Goal: Transaction & Acquisition: Purchase product/service

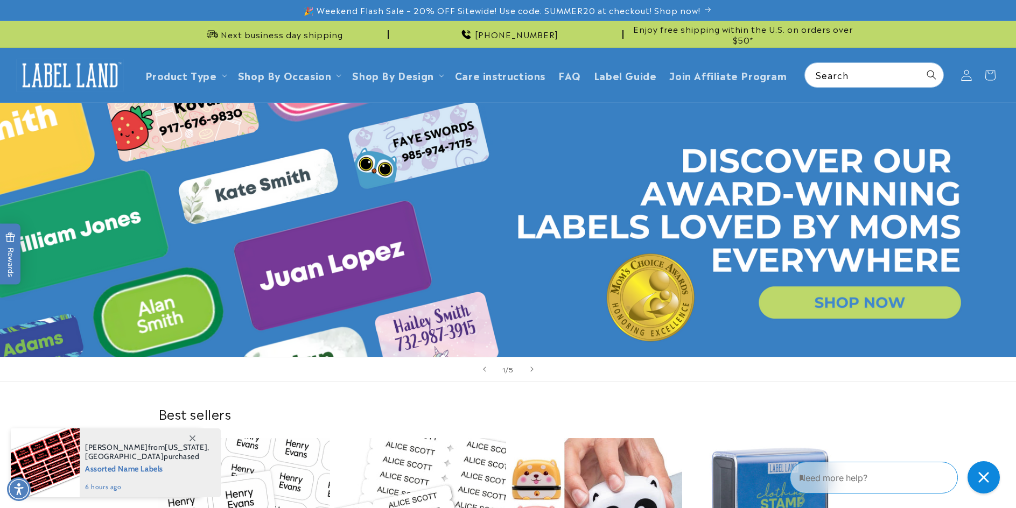
click at [966, 77] on icon at bounding box center [965, 74] width 11 height 11
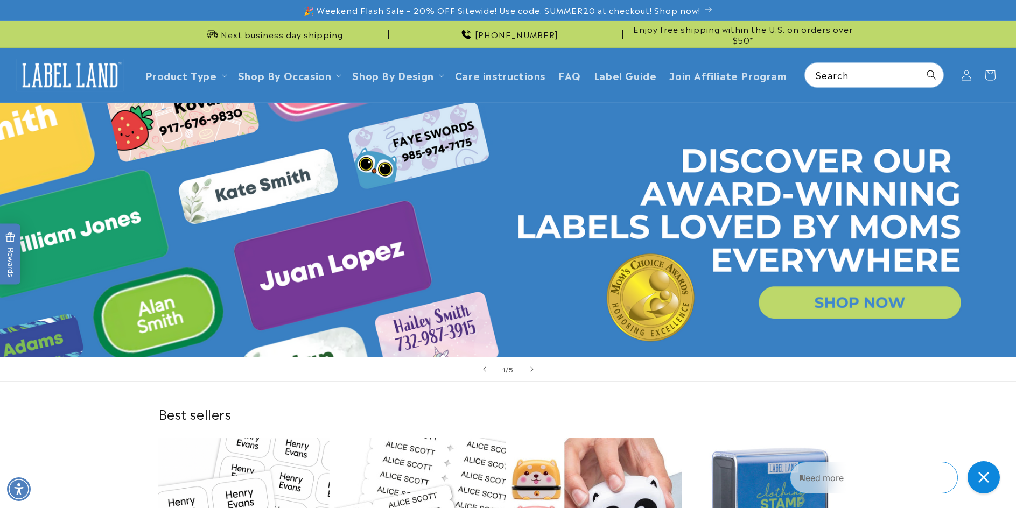
click at [567, 8] on span "🎉 Weekend Flash Sale – 20% OFF Sitewide! Use code: SUMMER20 at checkout! Shop n…" at bounding box center [502, 10] width 397 height 11
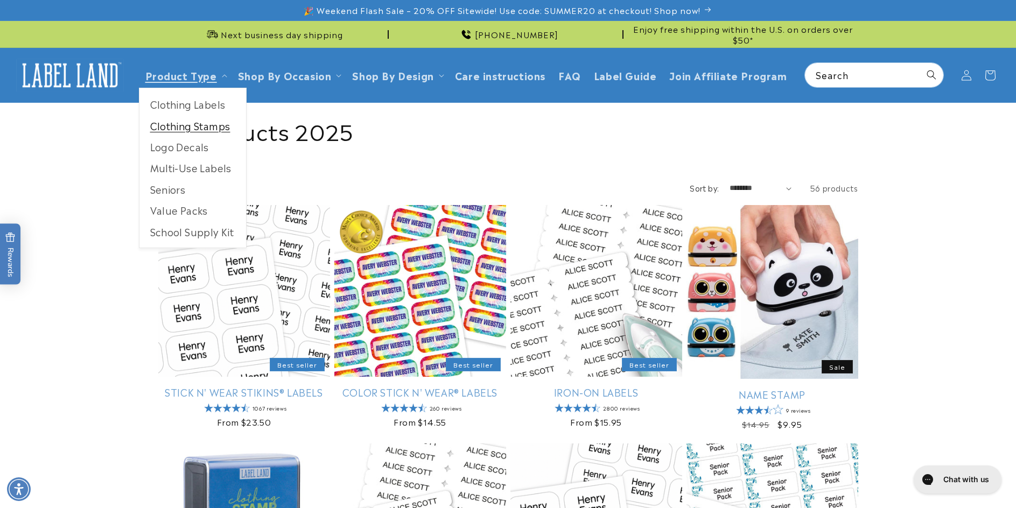
click at [181, 131] on link "Clothing Stamps" at bounding box center [192, 125] width 107 height 21
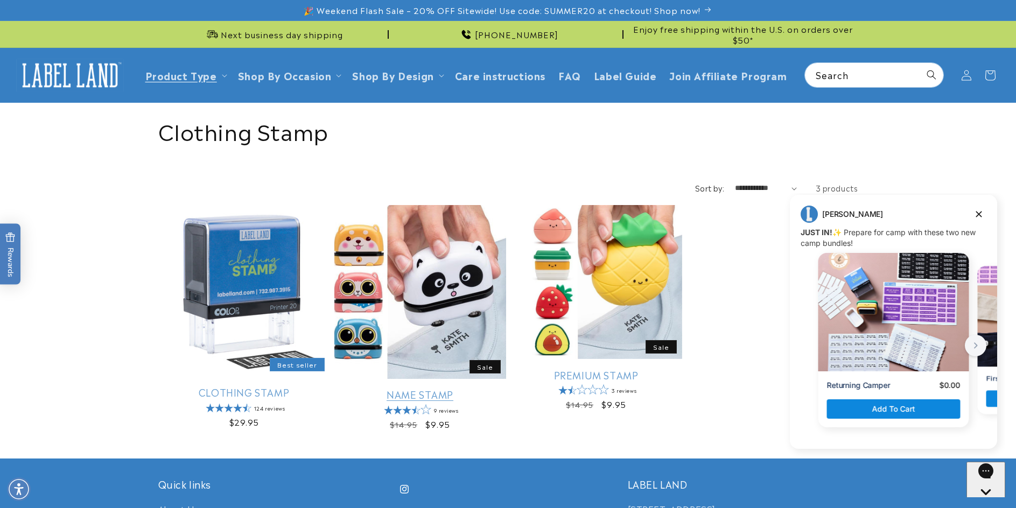
click at [468, 388] on link "Name Stamp" at bounding box center [420, 394] width 172 height 12
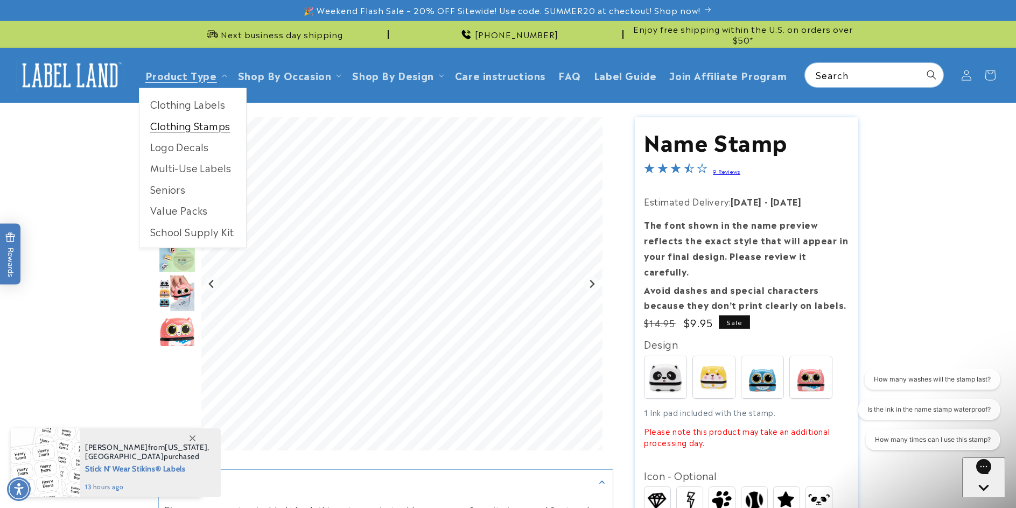
click at [199, 126] on link "Clothing Stamps" at bounding box center [192, 125] width 107 height 21
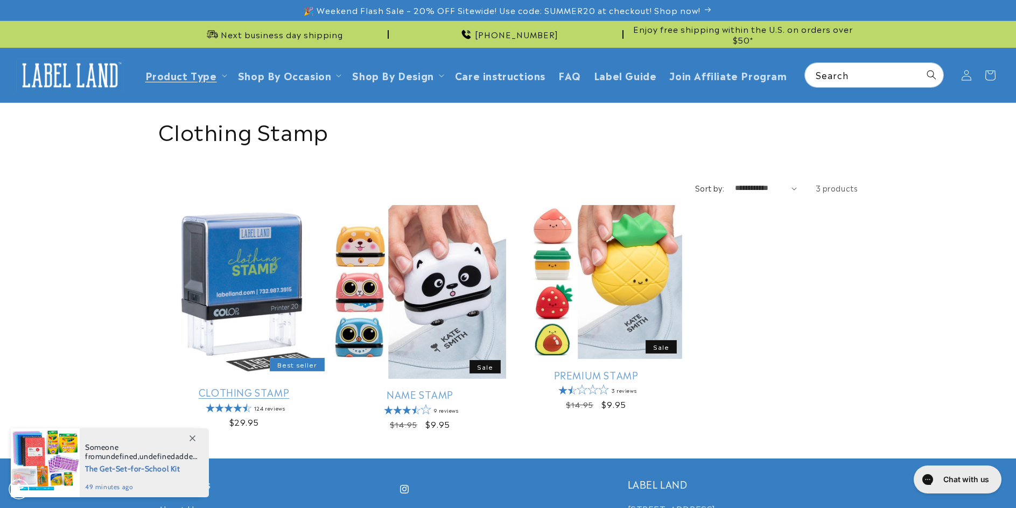
click at [233, 386] on link "Clothing Stamp" at bounding box center [244, 392] width 172 height 12
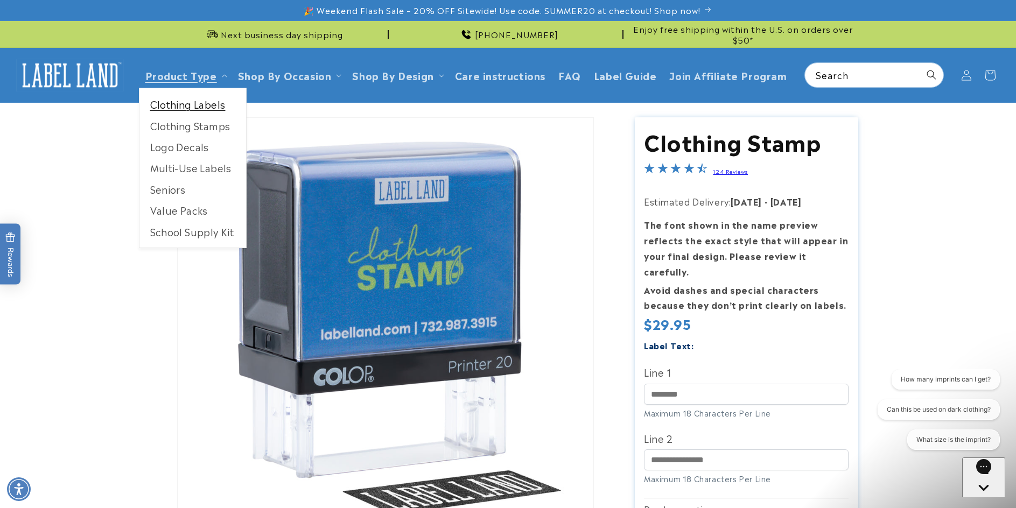
click at [166, 105] on link "Clothing Labels" at bounding box center [192, 104] width 107 height 21
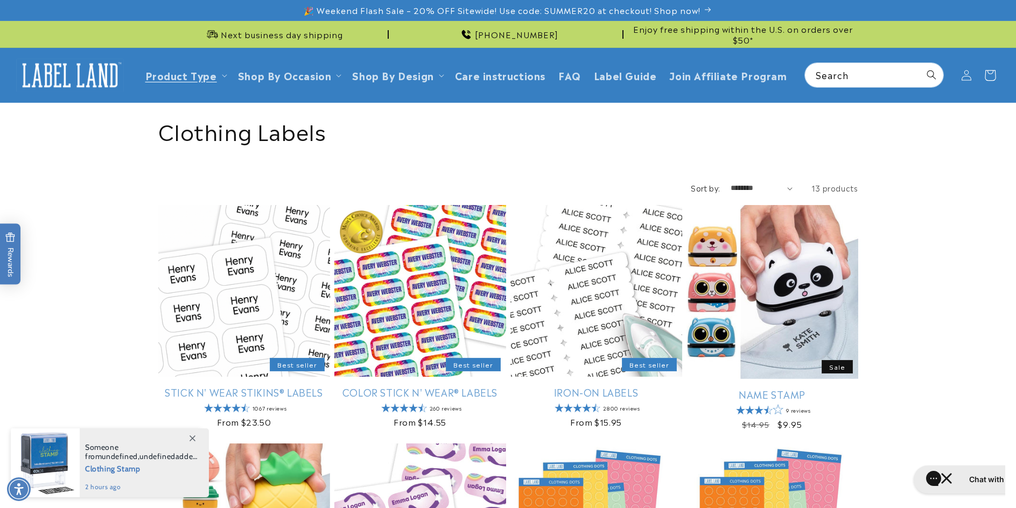
click at [994, 77] on icon at bounding box center [989, 74] width 25 height 25
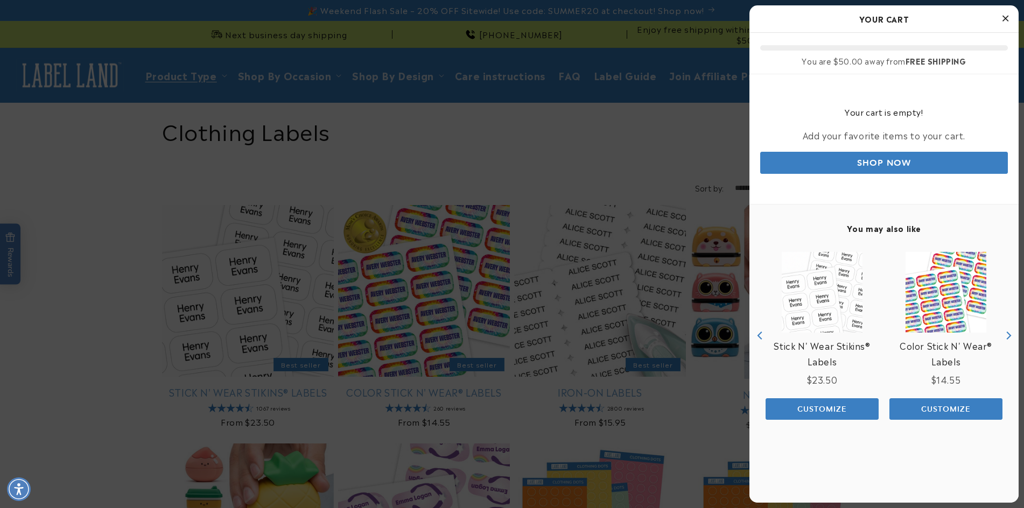
click at [1014, 12] on div "Your Cart" at bounding box center [883, 18] width 269 height 27
click at [1002, 22] on icon "Close Cart" at bounding box center [1005, 18] width 6 height 10
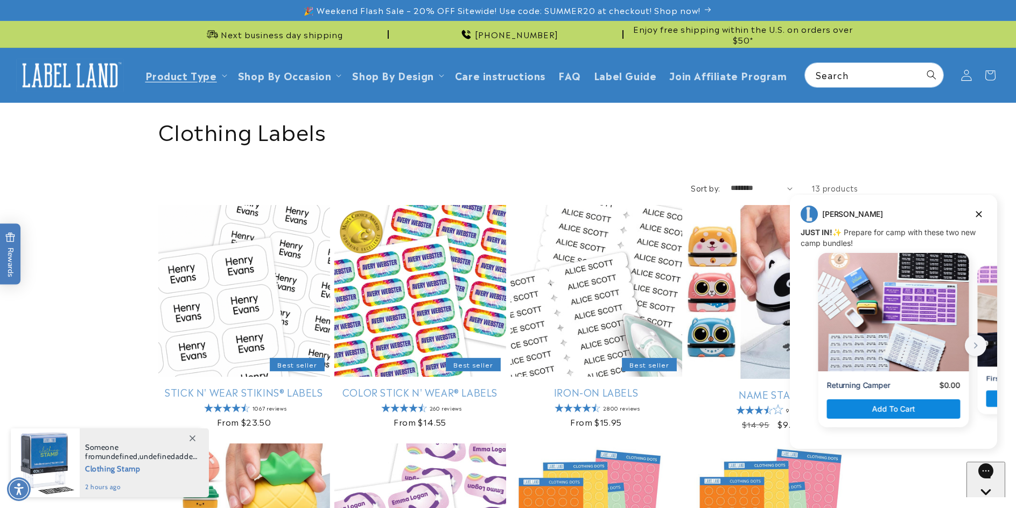
click at [960, 68] on span at bounding box center [966, 76] width 24 height 24
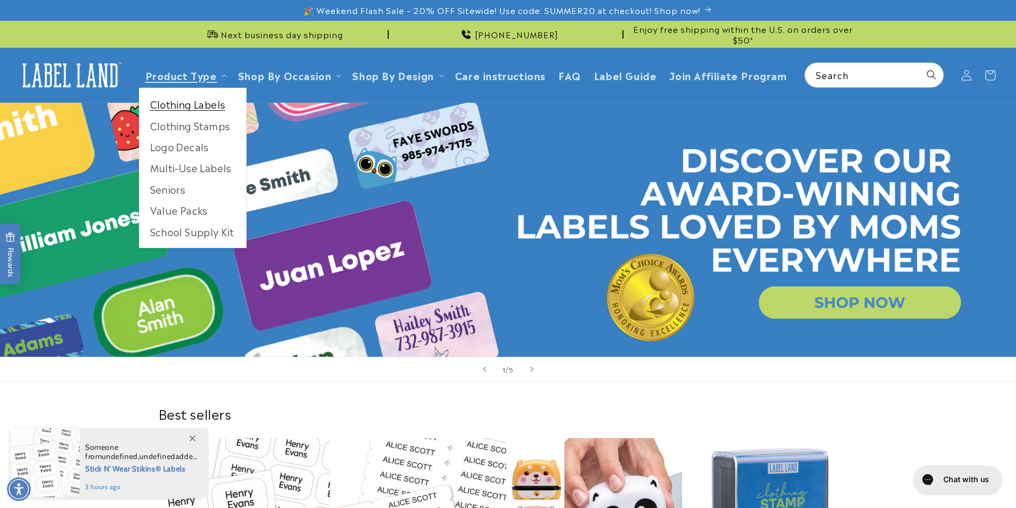
click at [192, 105] on link "Clothing Labels" at bounding box center [192, 104] width 107 height 21
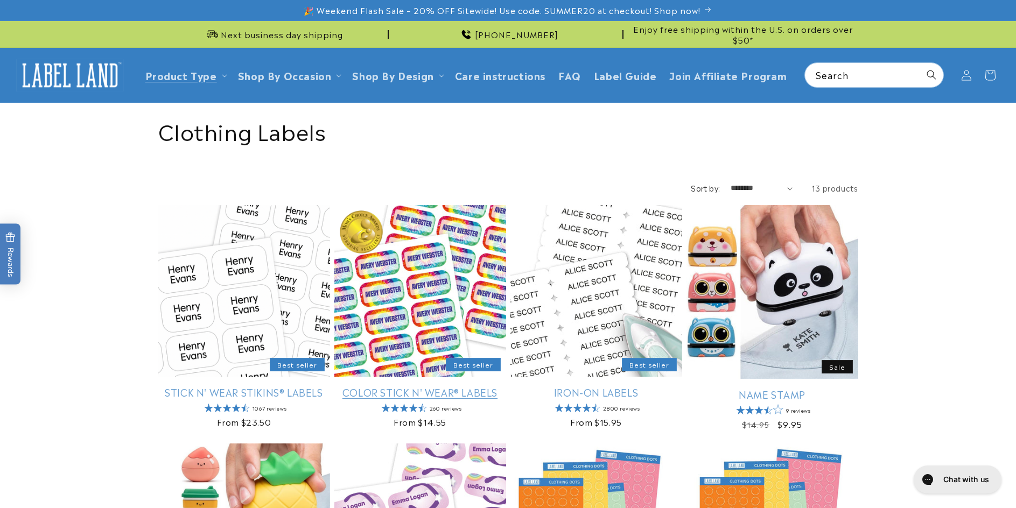
click at [425, 386] on link "Color Stick N' Wear® Labels" at bounding box center [420, 392] width 172 height 12
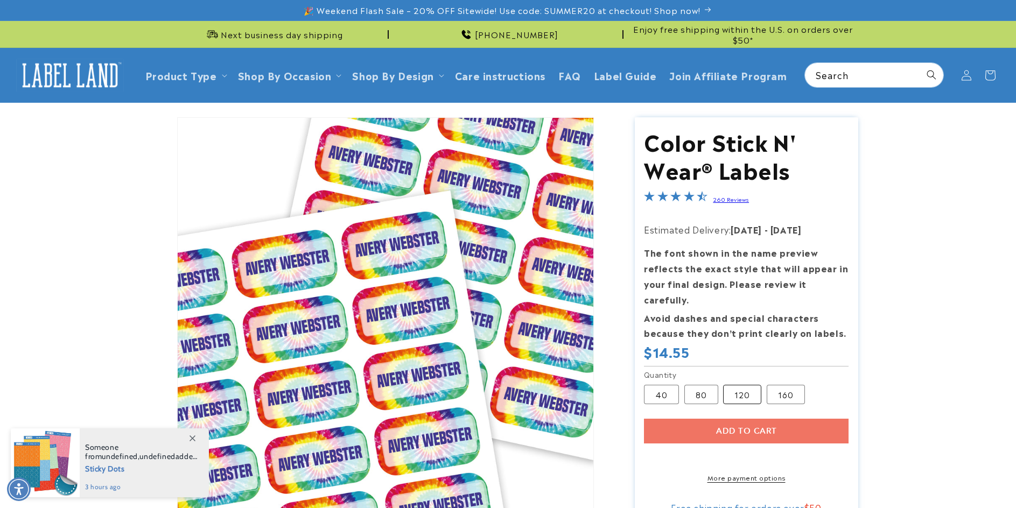
click at [739, 385] on label "120 Variant sold out or unavailable" at bounding box center [742, 394] width 38 height 19
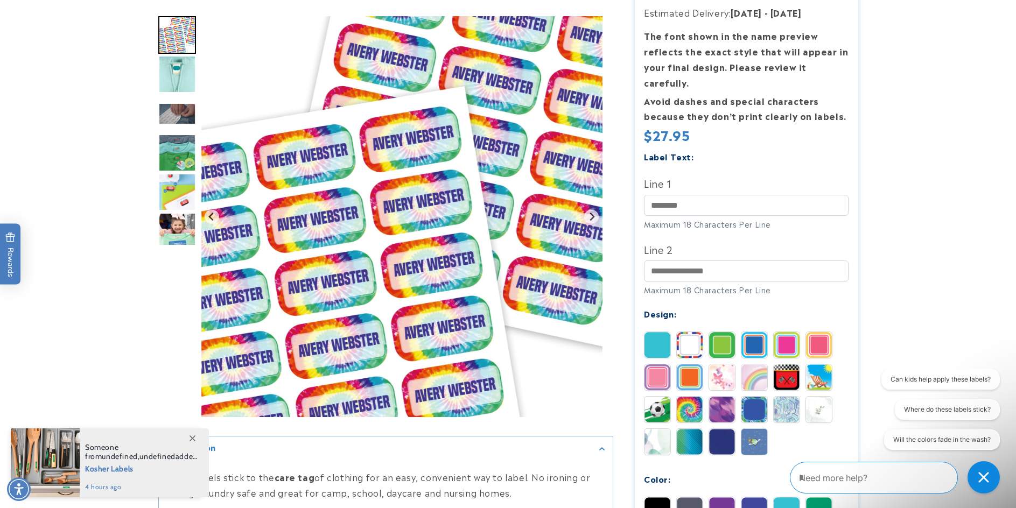
scroll to position [325, 0]
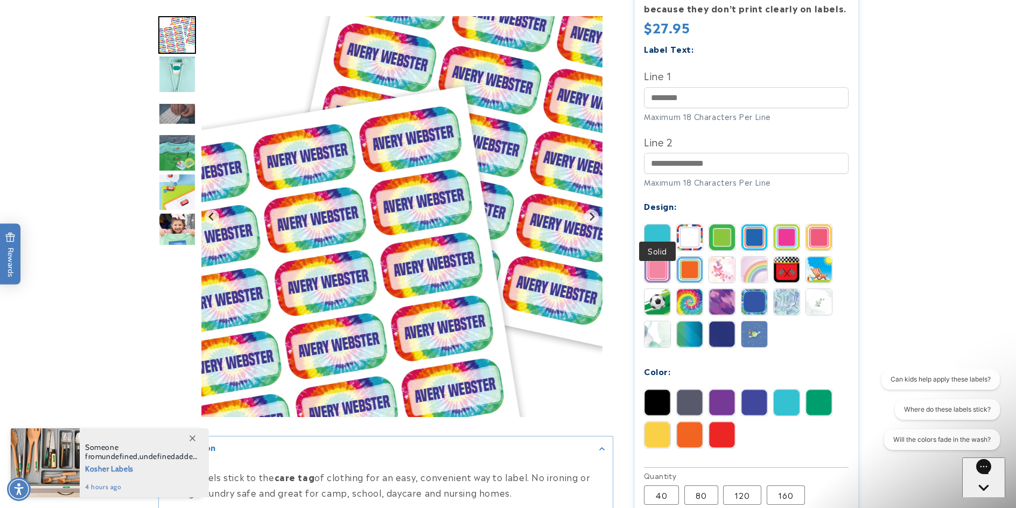
click at [655, 224] on img at bounding box center [657, 237] width 26 height 26
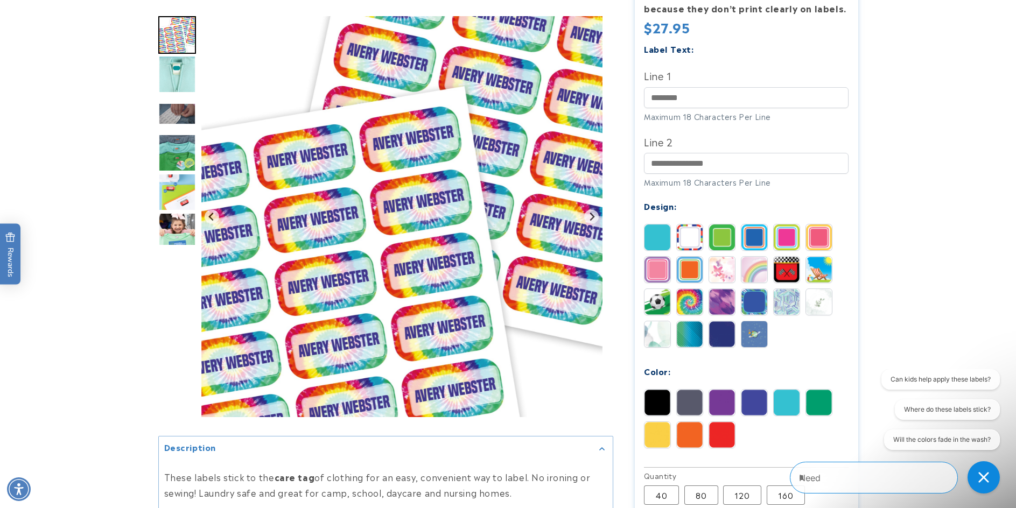
click at [654, 224] on img at bounding box center [657, 237] width 26 height 26
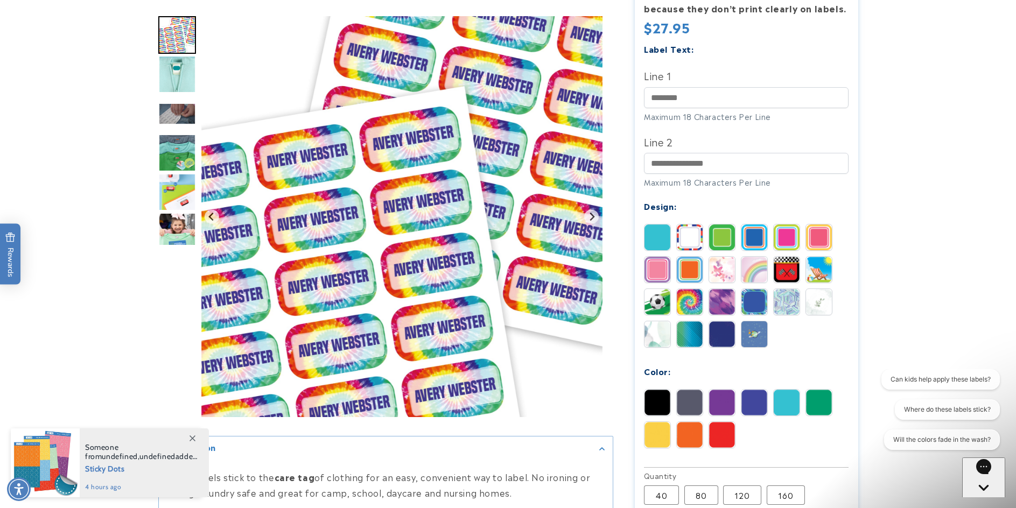
click at [692, 390] on img at bounding box center [690, 403] width 26 height 26
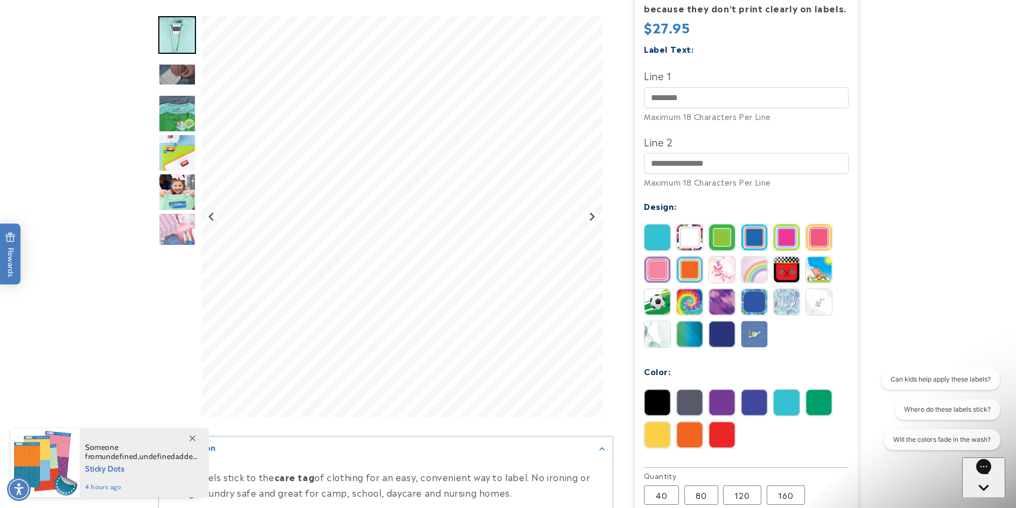
click at [659, 390] on img at bounding box center [657, 403] width 26 height 26
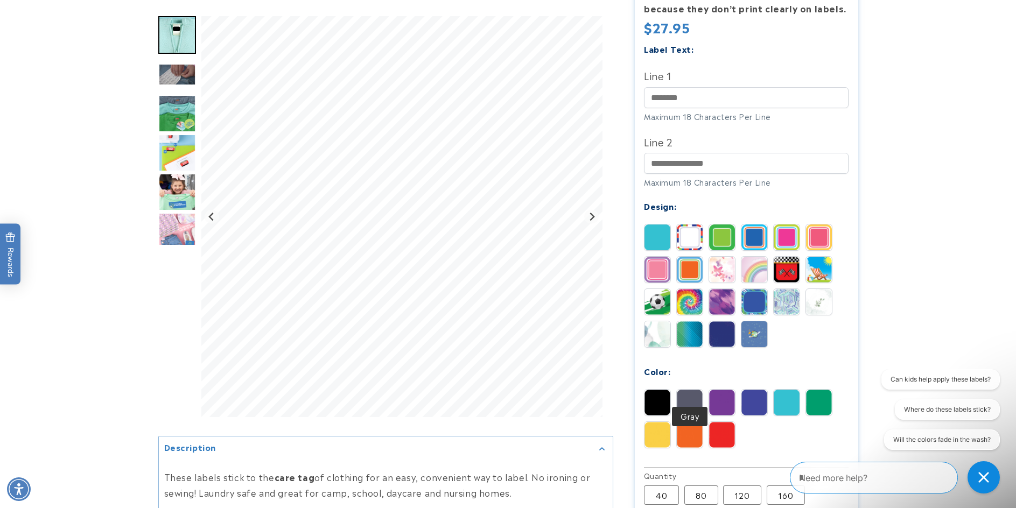
click at [693, 390] on img at bounding box center [690, 403] width 26 height 26
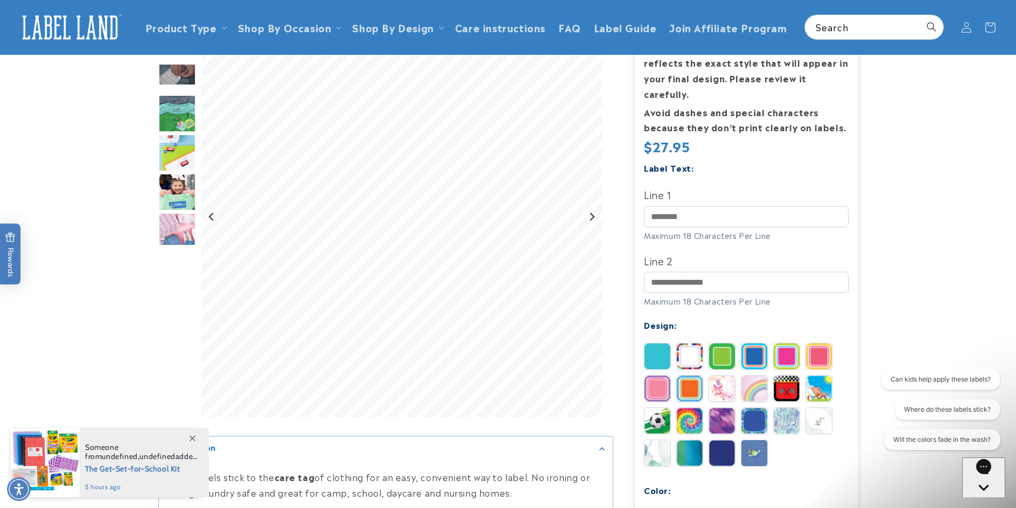
scroll to position [109, 0]
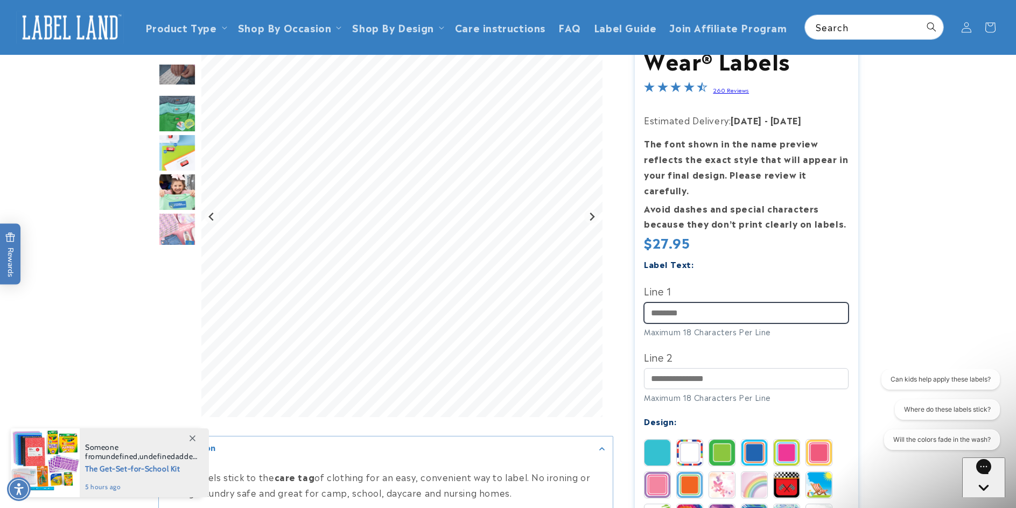
click at [742, 303] on input "Line 1" at bounding box center [746, 313] width 205 height 21
type input "*****"
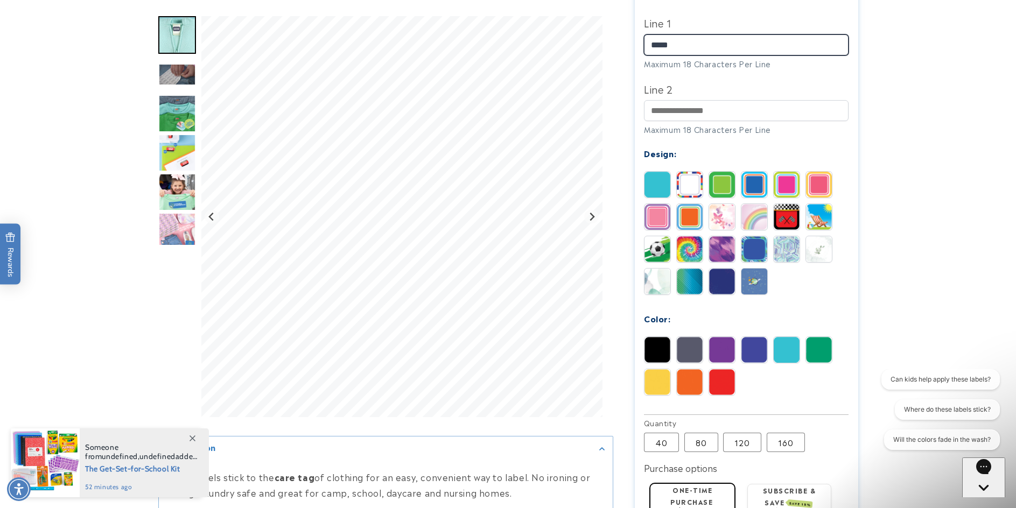
scroll to position [378, 0]
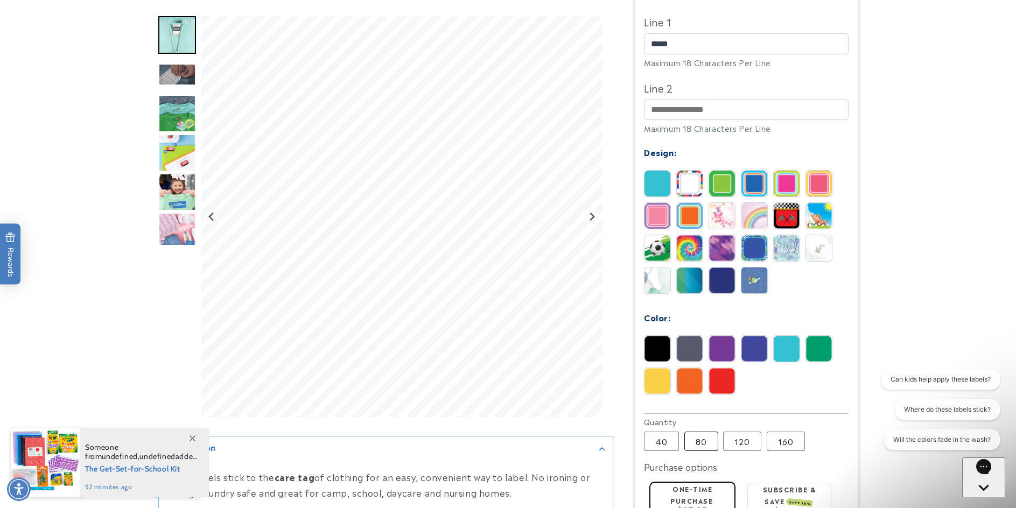
click at [691, 434] on label "80 Variant sold out or unavailable" at bounding box center [701, 441] width 34 height 19
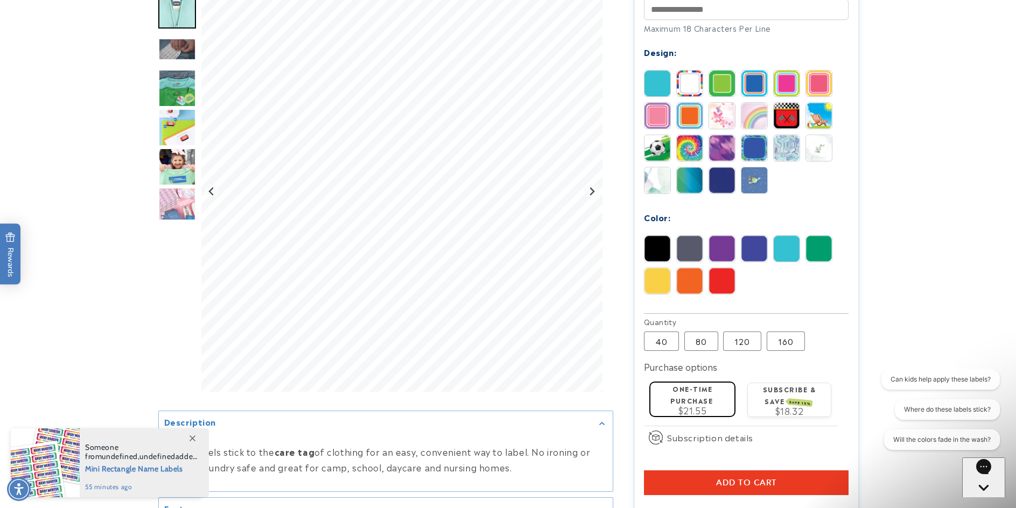
scroll to position [486, 0]
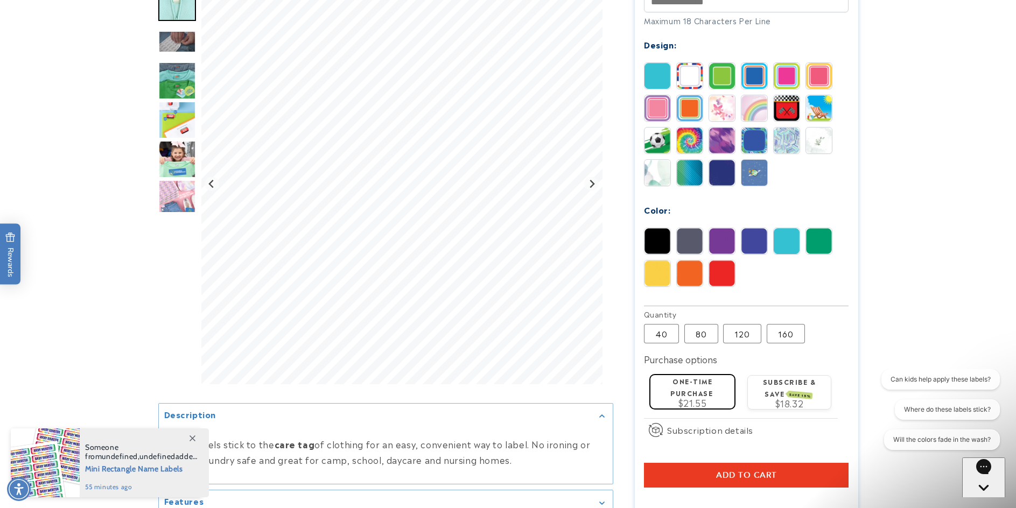
click at [677, 398] on div "$21.55" at bounding box center [692, 402] width 75 height 9
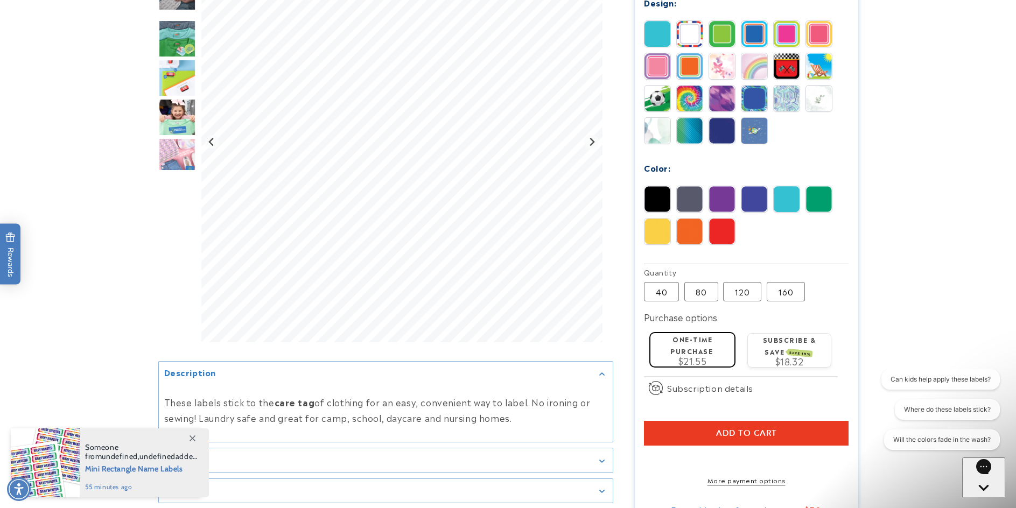
scroll to position [594, 0]
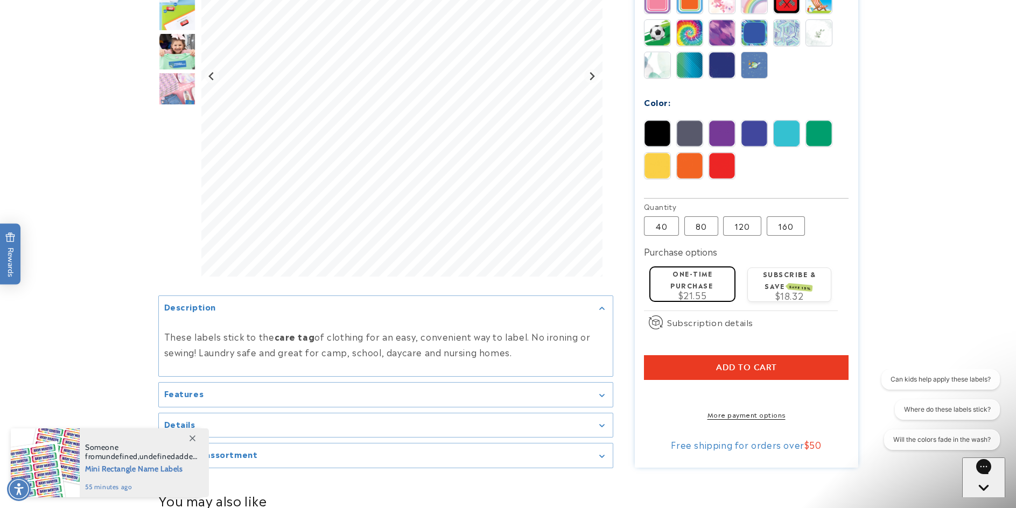
click at [769, 363] on span "Add to cart" at bounding box center [746, 368] width 61 height 10
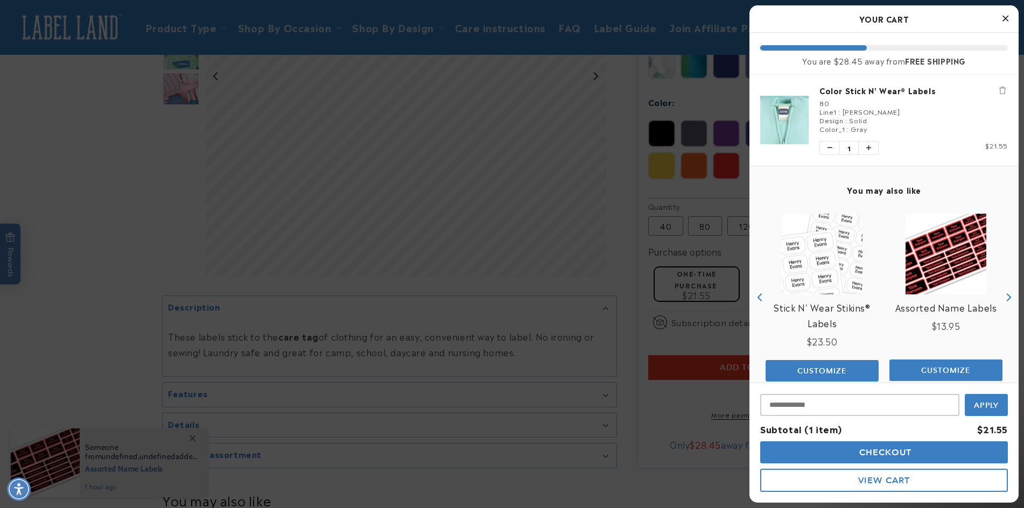
click at [811, 308] on link "Stick N' Wear Stikins® Labels" at bounding box center [822, 315] width 113 height 31
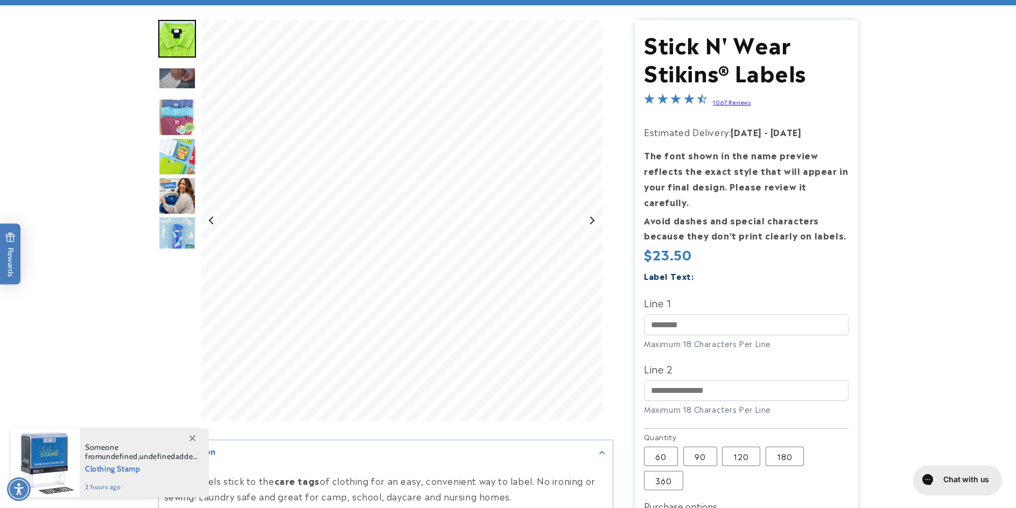
scroll to position [108, 0]
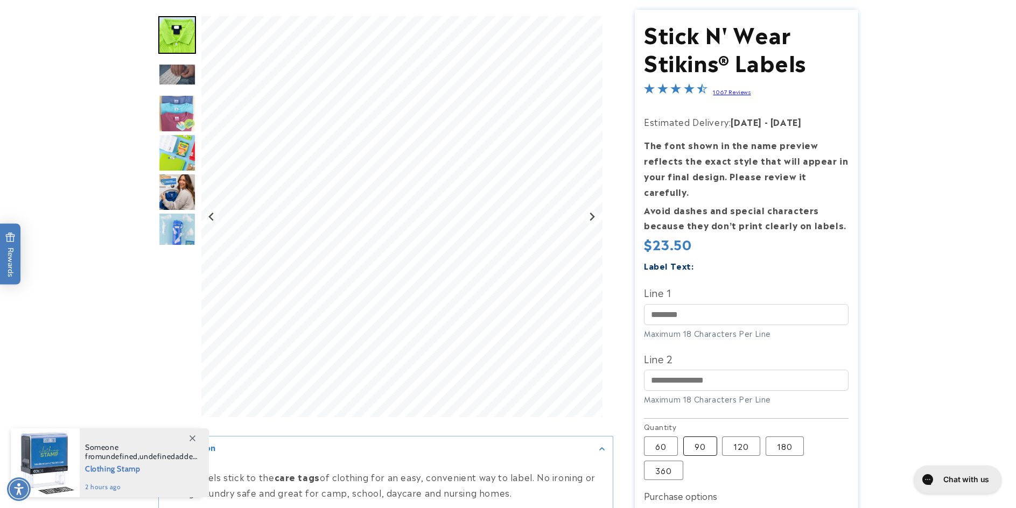
click at [698, 437] on label "90 Variant sold out or unavailable" at bounding box center [700, 446] width 34 height 19
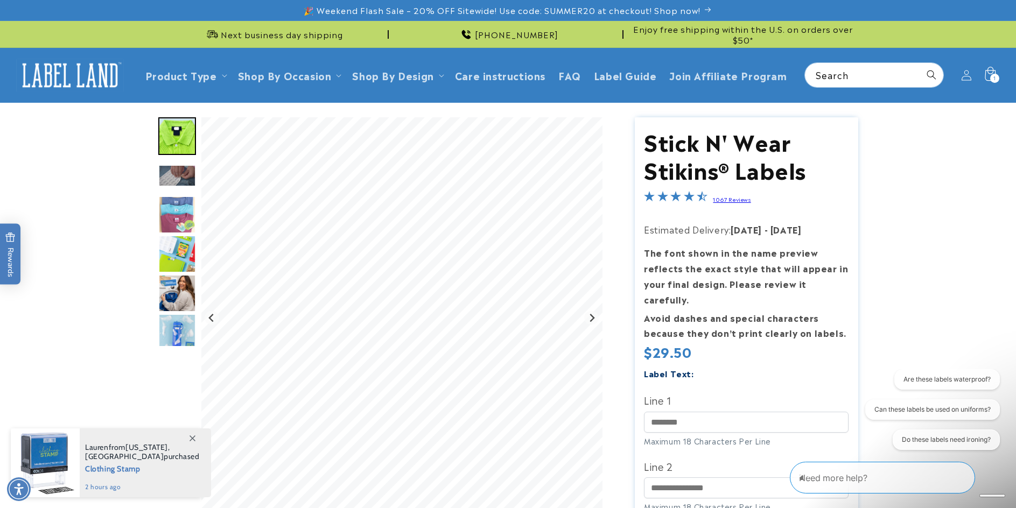
click at [984, 79] on icon at bounding box center [989, 74] width 25 height 25
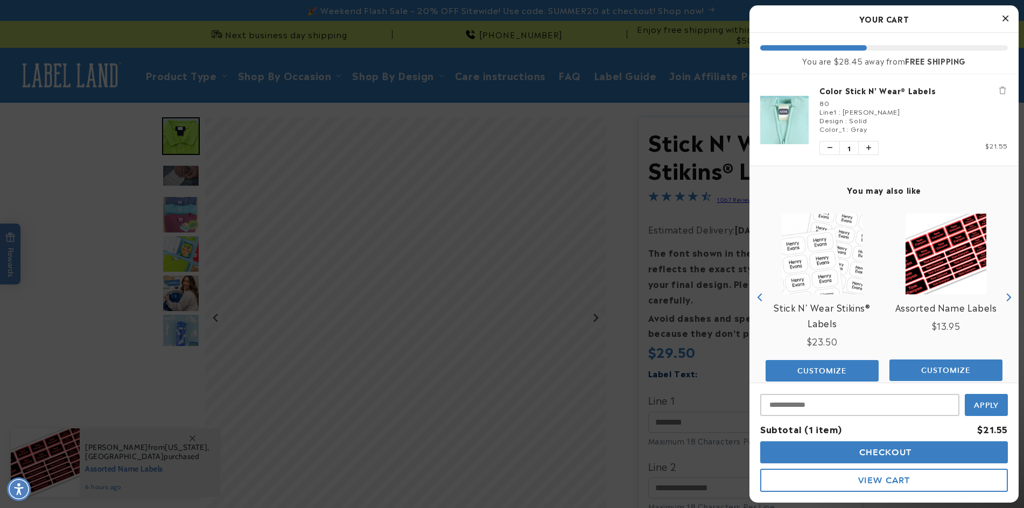
click at [1001, 19] on button "Close Cart" at bounding box center [1005, 19] width 16 height 16
